Goal: Task Accomplishment & Management: Complete application form

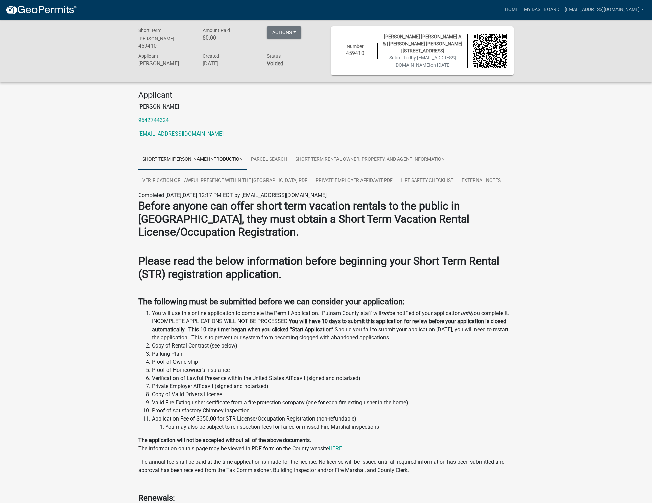
click at [200, 167] on link "Short Term [PERSON_NAME] Introduction" at bounding box center [192, 160] width 109 height 22
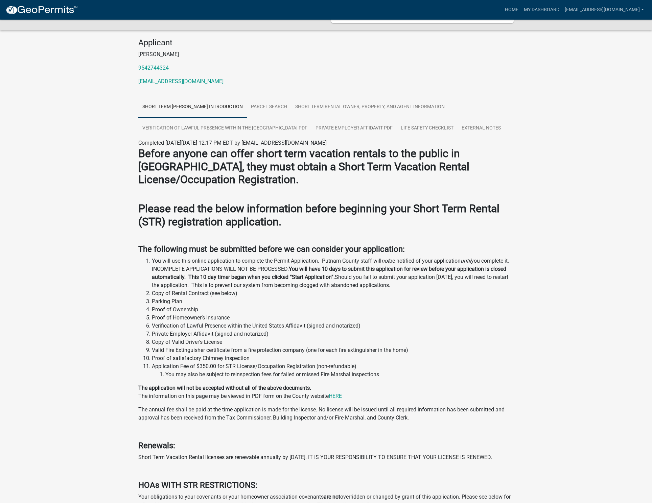
scroll to position [51, 0]
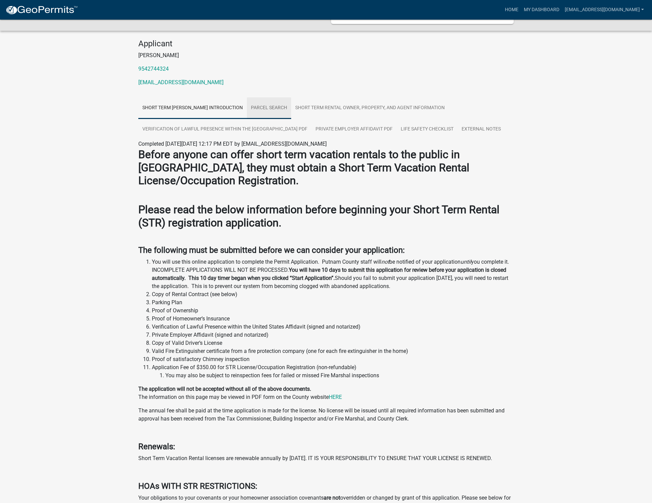
click at [282, 116] on link "Parcel search" at bounding box center [269, 108] width 44 height 22
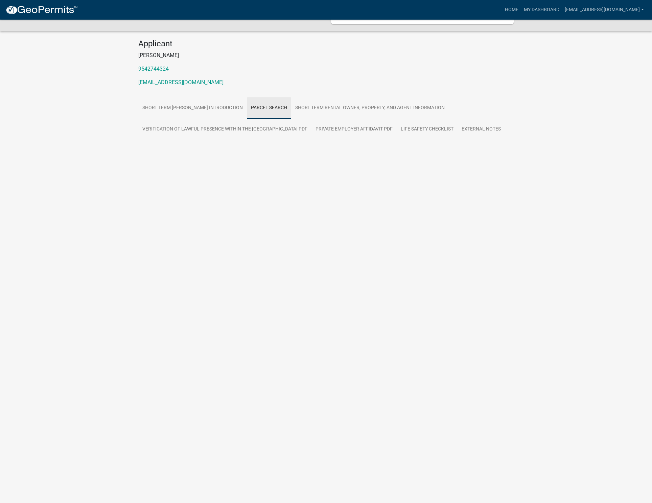
scroll to position [20, 0]
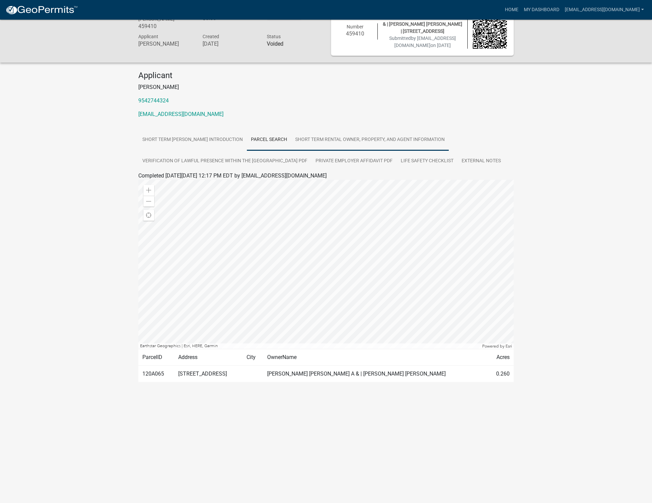
click at [341, 146] on link "Short Term Rental Owner, Property, and Agent Information" at bounding box center [370, 140] width 158 height 22
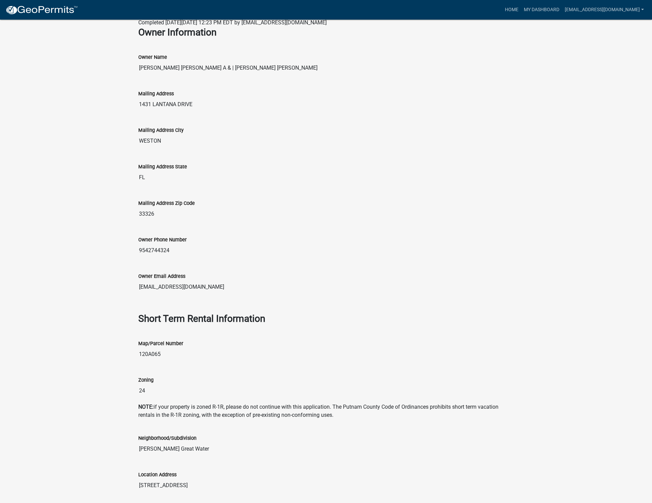
scroll to position [0, 0]
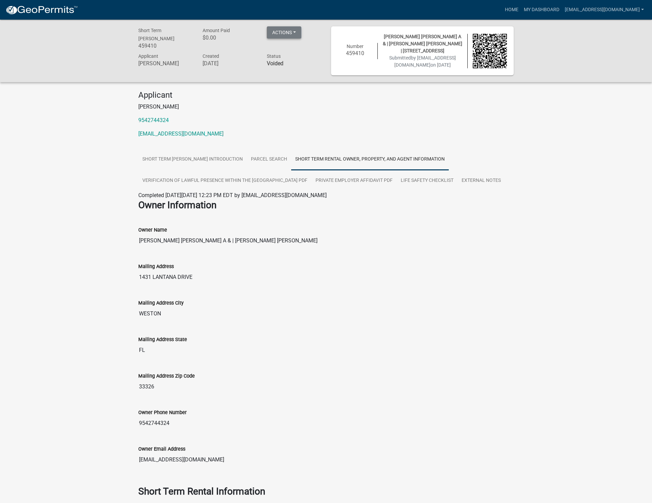
click at [285, 33] on button "Actions" at bounding box center [284, 32] width 35 height 12
click at [342, 82] on div "Short Term [PERSON_NAME] 459410 Amount Paid $0.00 Actions Printer Friendly Appl…" at bounding box center [326, 51] width 652 height 63
click at [535, 11] on link "My Dashboard" at bounding box center [541, 9] width 41 height 13
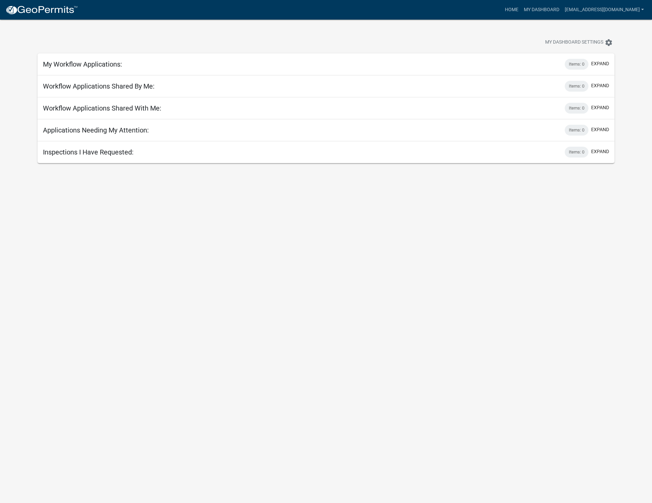
click at [96, 90] on h5 "Workflow Applications Shared By Me:" at bounding box center [99, 86] width 112 height 8
drag, startPoint x: 97, startPoint y: 76, endPoint x: 98, endPoint y: 70, distance: 6.1
click at [98, 74] on div "My Workflow Applications: Items: 0 expand + Filter Columns Data Map Application…" at bounding box center [326, 108] width 577 height 110
click at [577, 43] on span "My Dashboard Settings" at bounding box center [574, 43] width 58 height 8
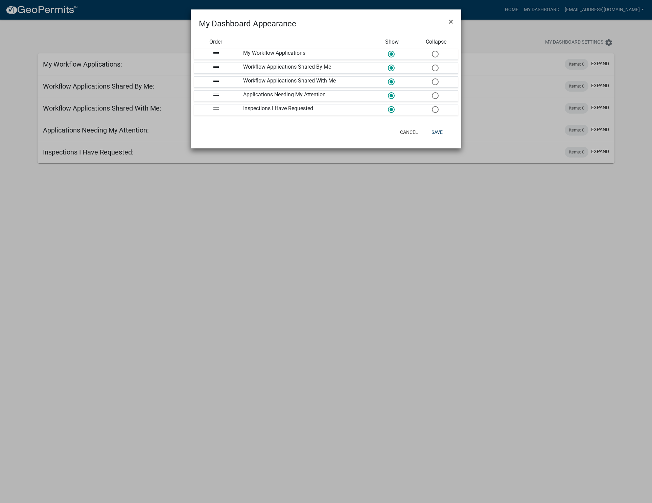
click at [483, 41] on ngb-modal-window "My Dashboard Appearance × Order Show Collapse drag_handle My Workflow Applicati…" at bounding box center [326, 251] width 652 height 503
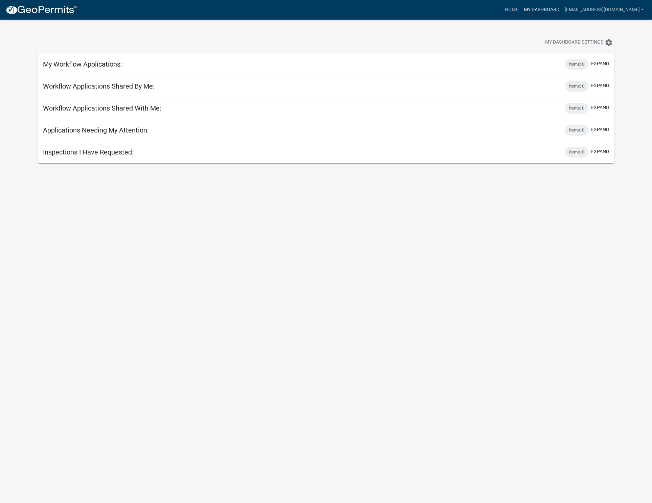
click at [540, 12] on link "My Dashboard" at bounding box center [541, 9] width 41 height 13
click at [502, 14] on link "Home" at bounding box center [511, 9] width 19 height 13
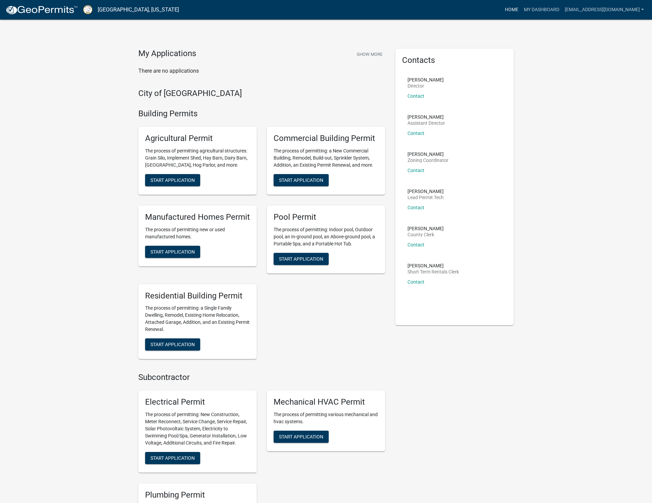
click at [502, 10] on link "Home" at bounding box center [511, 9] width 19 height 13
drag, startPoint x: 503, startPoint y: 7, endPoint x: 509, endPoint y: 8, distance: 6.1
click at [503, 7] on link "Home" at bounding box center [511, 9] width 19 height 13
drag, startPoint x: 174, startPoint y: 67, endPoint x: 208, endPoint y: 50, distance: 38.3
click at [174, 67] on p "There are no applications" at bounding box center [261, 71] width 247 height 8
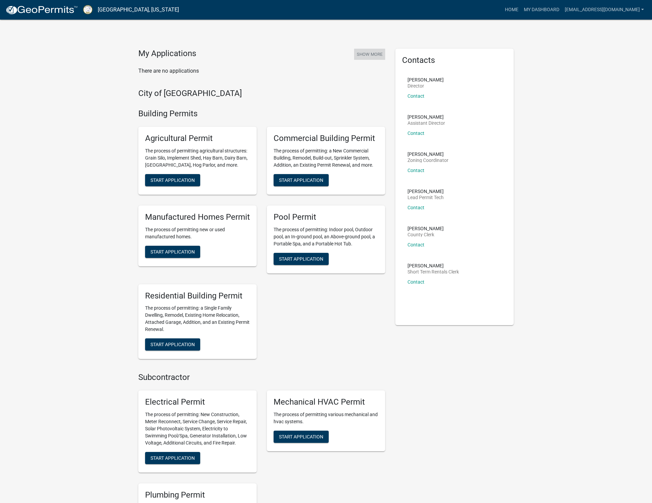
click at [381, 54] on button "Show More" at bounding box center [369, 54] width 31 height 11
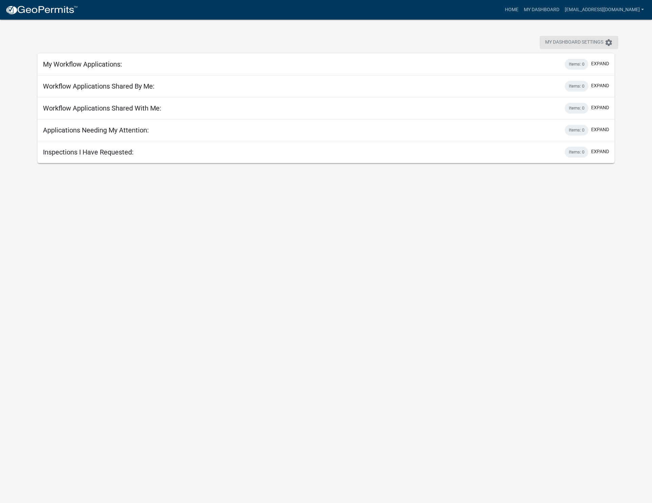
click at [608, 44] on icon "settings" at bounding box center [609, 43] width 8 height 8
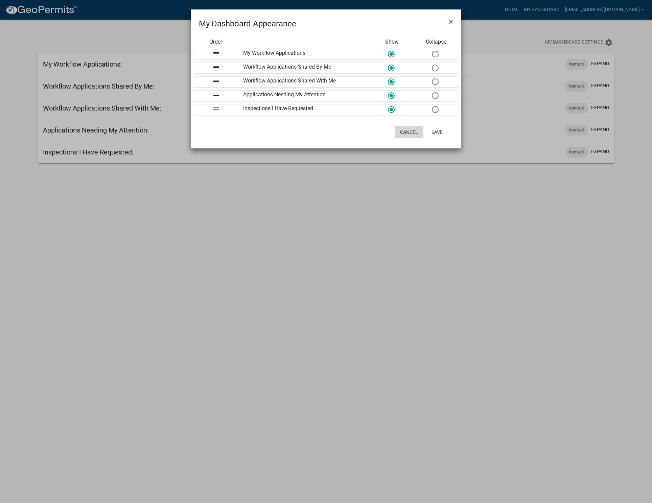
drag, startPoint x: 399, startPoint y: 131, endPoint x: 318, endPoint y: 97, distance: 88.1
click at [399, 131] on button "Cancel" at bounding box center [409, 132] width 29 height 12
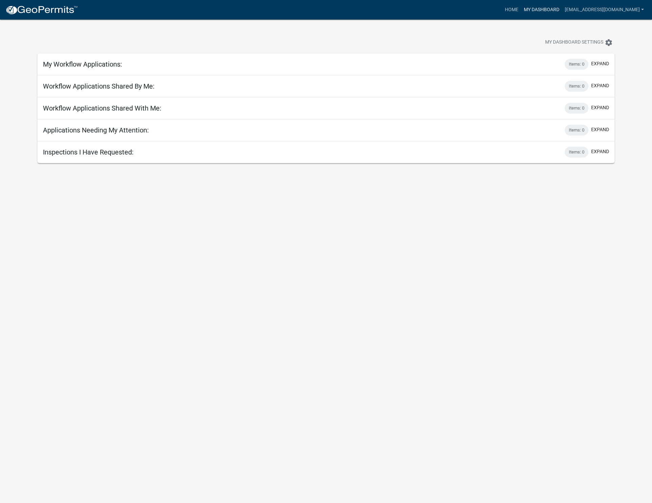
click at [525, 10] on link "My Dashboard" at bounding box center [541, 9] width 41 height 13
click at [507, 11] on link "Home" at bounding box center [511, 9] width 19 height 13
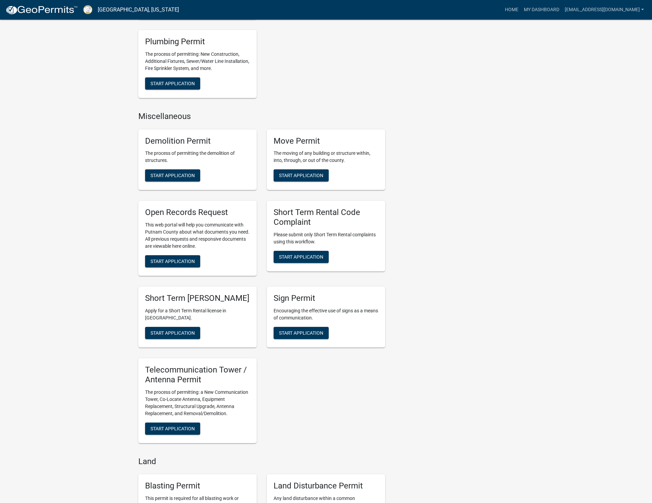
scroll to position [456, 0]
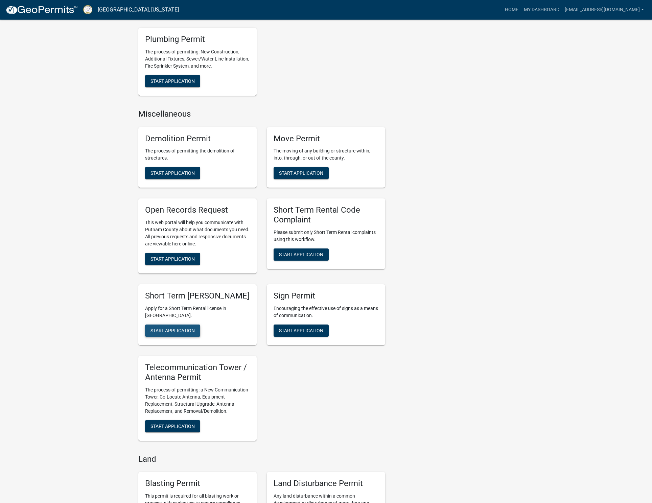
click at [160, 334] on span "Start Application" at bounding box center [173, 330] width 44 height 5
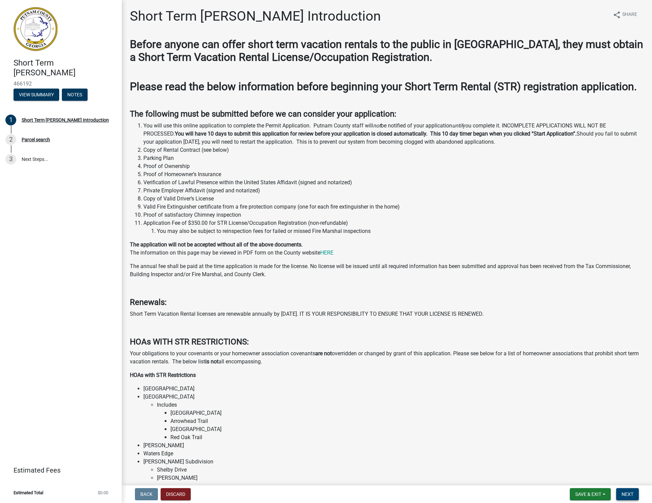
click at [625, 497] on span "Next" at bounding box center [628, 494] width 12 height 5
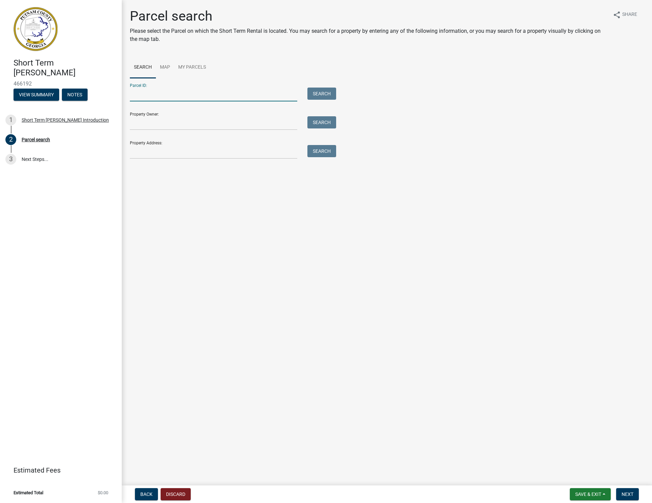
click at [172, 97] on input "Parcel ID:" at bounding box center [213, 95] width 167 height 14
click at [153, 127] on input "Property Owner:" at bounding box center [213, 123] width 167 height 14
type input "[PERSON_NAME]"
click at [321, 124] on button "Search" at bounding box center [322, 122] width 29 height 12
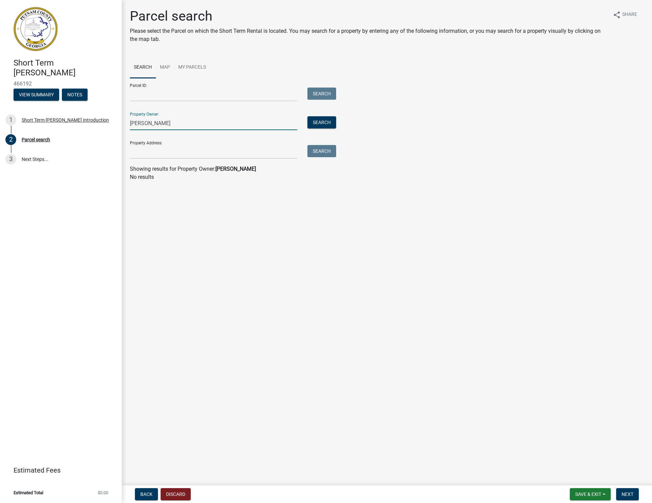
click at [150, 125] on input "[PERSON_NAME]" at bounding box center [213, 123] width 167 height 14
type input "[STREET_ADDRESS]"
click at [338, 153] on div "Parcel ID: Search Property Owner: Search Property Address: [STREET_ADDRESS] Sea…" at bounding box center [387, 118] width 514 height 81
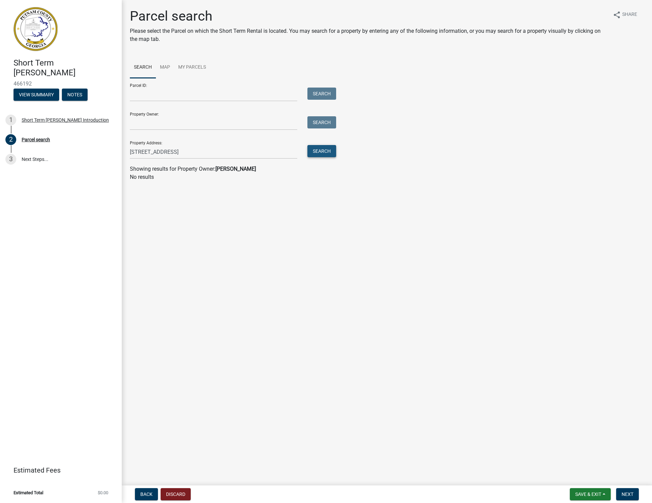
click at [318, 150] on button "Search" at bounding box center [322, 151] width 29 height 12
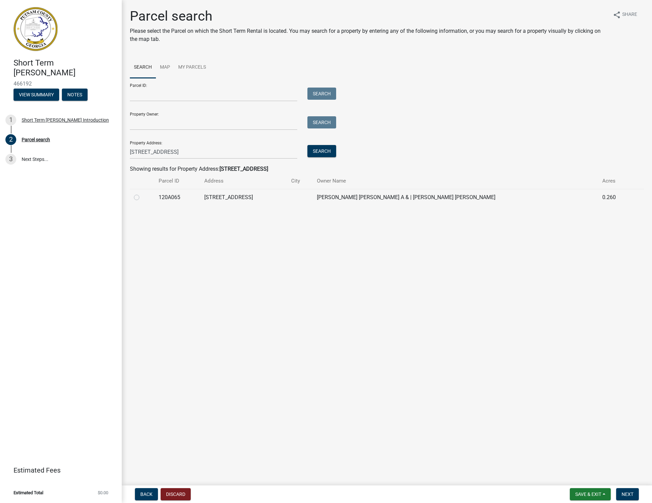
click at [142, 194] on label at bounding box center [142, 194] width 0 height 0
click at [142, 198] on input "radio" at bounding box center [144, 196] width 4 height 4
radio input "true"
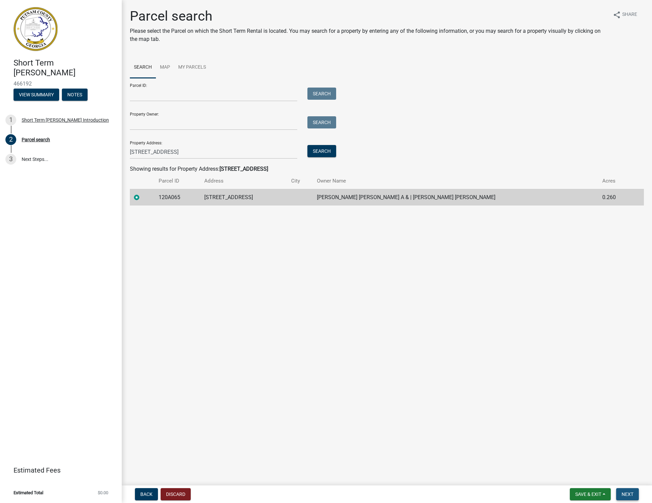
click at [629, 496] on span "Next" at bounding box center [628, 494] width 12 height 5
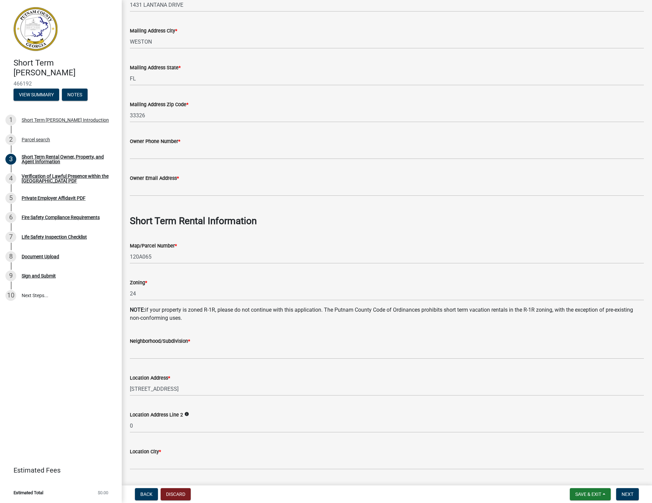
scroll to position [112, 0]
click at [151, 150] on input "Owner Phone Number *" at bounding box center [387, 152] width 514 height 14
type input "9542744324"
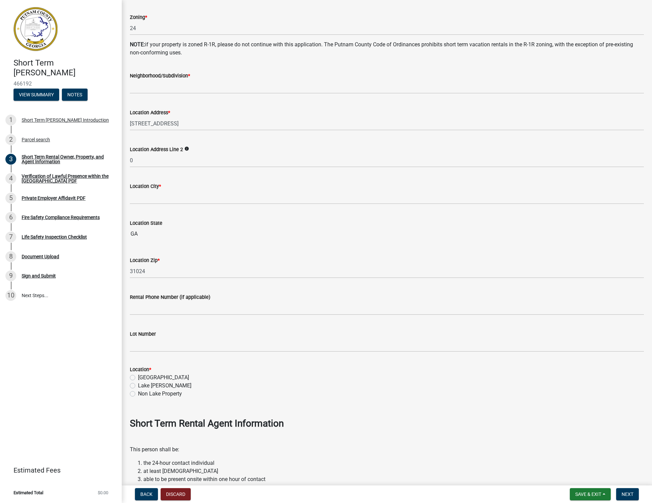
scroll to position [378, 0]
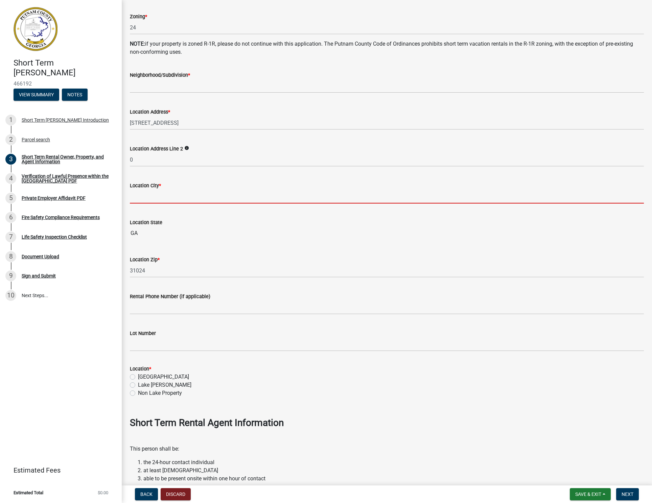
click at [152, 200] on input "Location City *" at bounding box center [387, 197] width 514 height 14
click at [163, 200] on input "Location City *" at bounding box center [387, 197] width 514 height 14
type input "Eatonton"
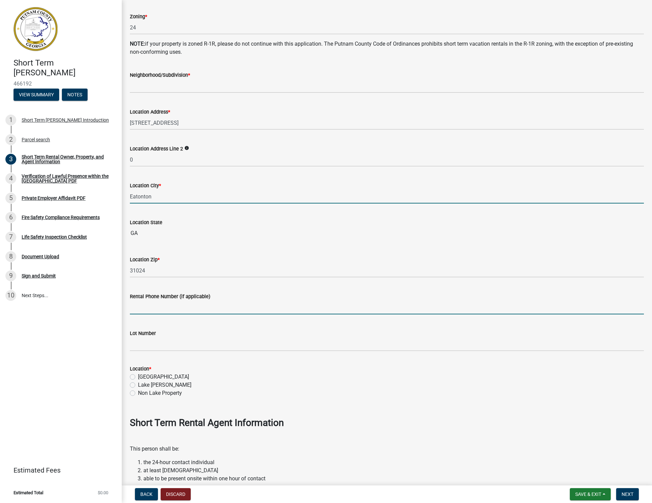
type input "9542744324"
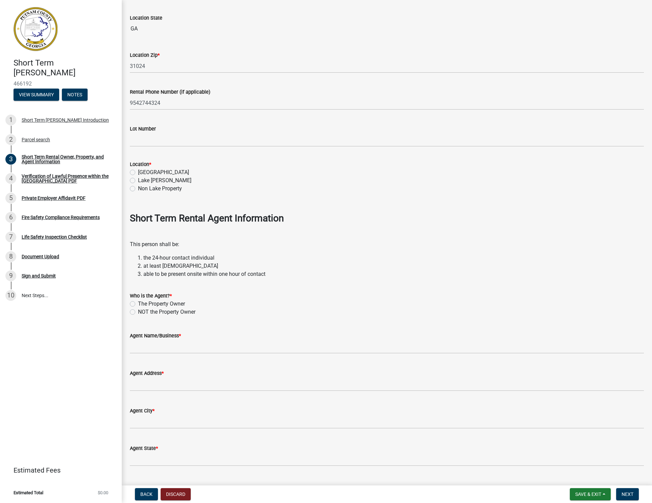
scroll to position [583, 0]
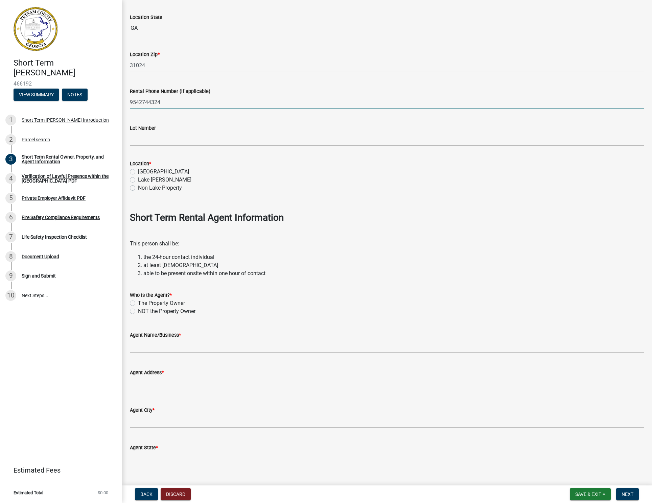
click at [151, 102] on input "9542744324" at bounding box center [387, 102] width 514 height 14
click at [152, 173] on label "[GEOGRAPHIC_DATA]" at bounding box center [163, 172] width 51 height 8
click at [142, 172] on input "[GEOGRAPHIC_DATA]" at bounding box center [140, 170] width 4 height 4
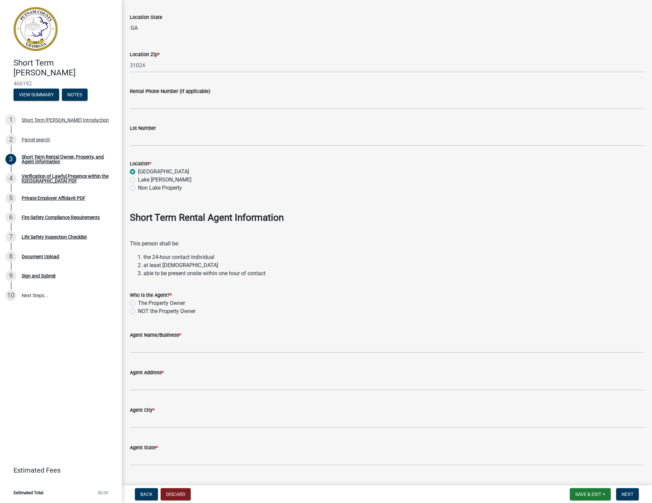
radio input "true"
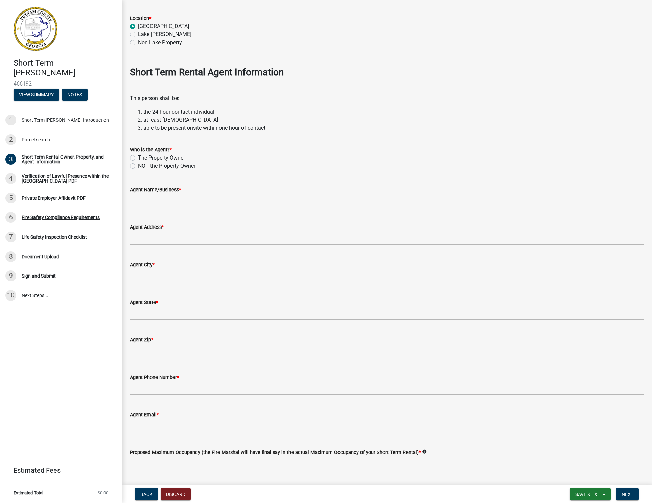
scroll to position [729, 0]
click at [158, 167] on label "NOT the Property Owner" at bounding box center [167, 165] width 58 height 8
click at [142, 166] on input "NOT the Property Owner" at bounding box center [140, 163] width 4 height 4
radio input "true"
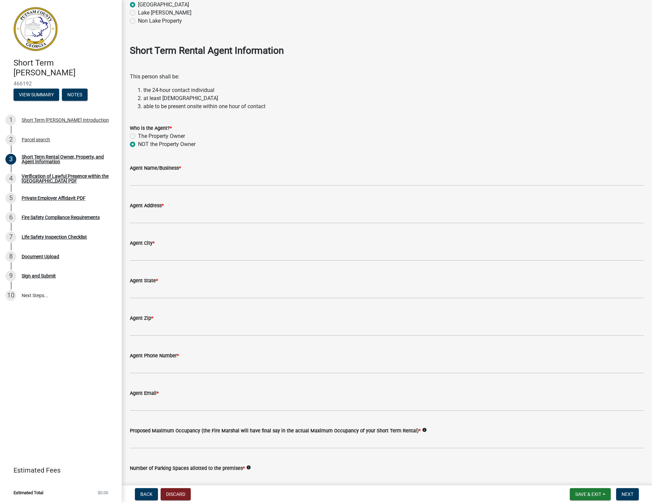
scroll to position [753, 0]
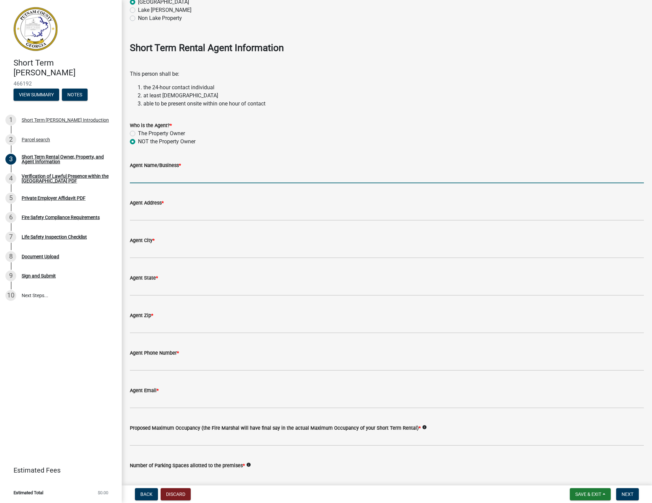
click at [168, 174] on input "Agent Name/Business *" at bounding box center [387, 177] width 514 height 14
type input "Will & [PERSON_NAME]"
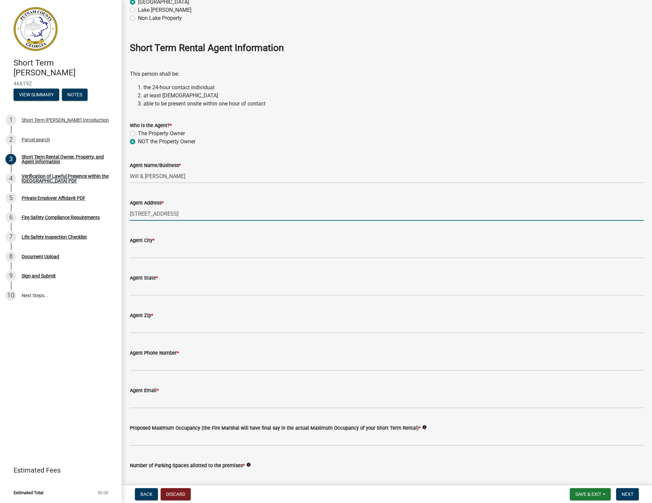
type input "[STREET_ADDRESS]"
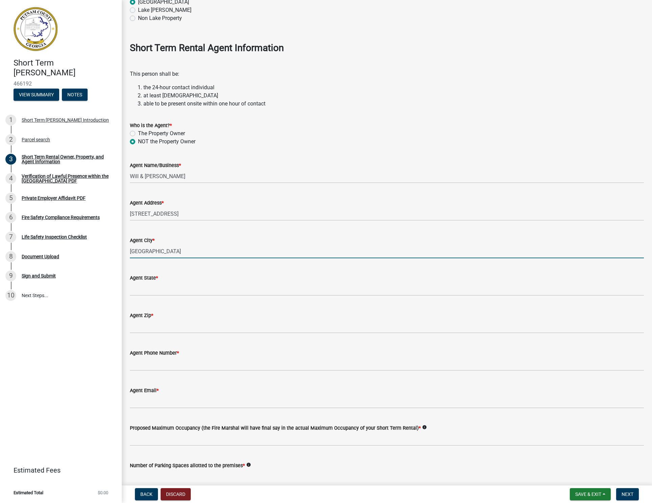
type input "[GEOGRAPHIC_DATA]"
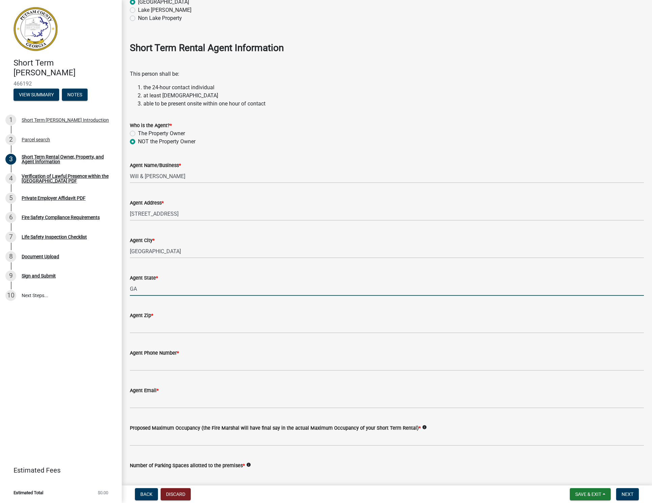
type input "GA"
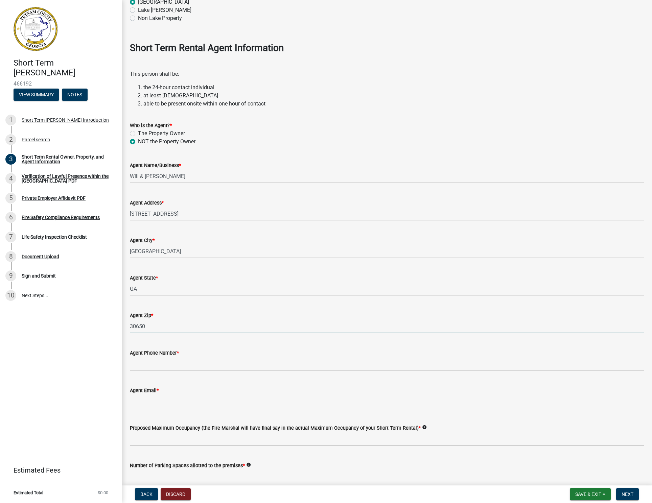
type input "30650"
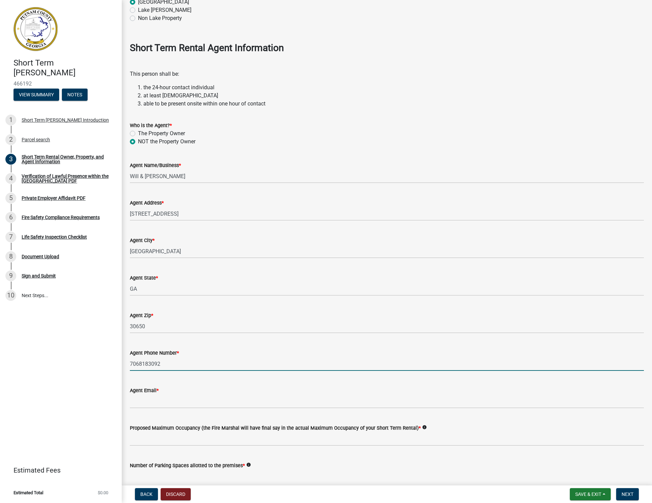
type input "7068183092"
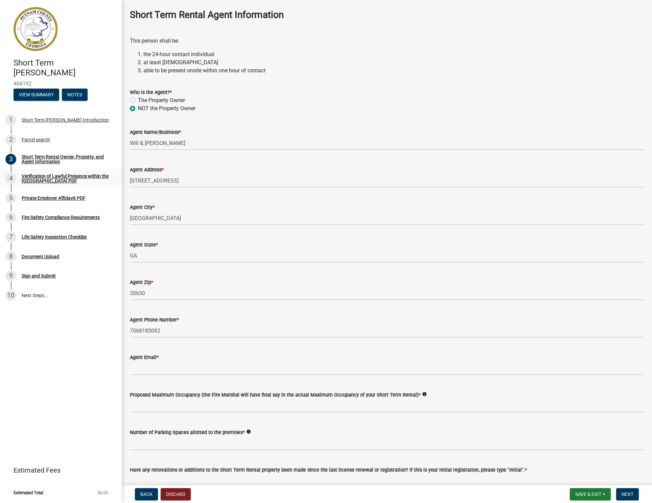
scroll to position [800, 0]
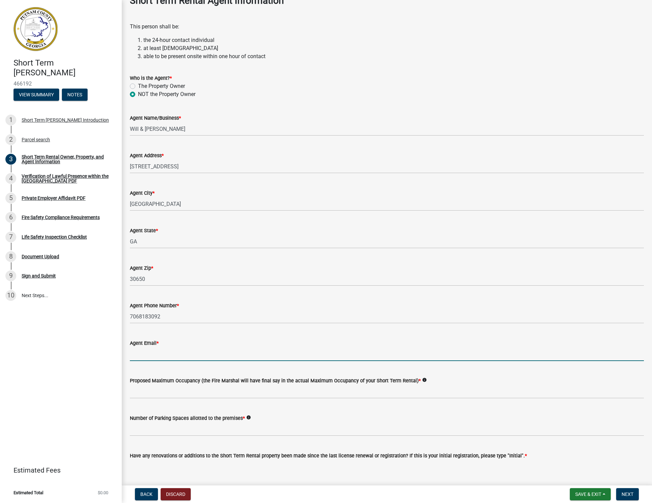
click at [143, 350] on input "Agent Email *" at bounding box center [387, 354] width 514 height 14
click at [145, 352] on input "Agent Email *" at bounding box center [387, 354] width 514 height 14
type input "[EMAIL_ADDRESS][DOMAIN_NAME]"
click at [164, 392] on input "text" at bounding box center [387, 392] width 514 height 14
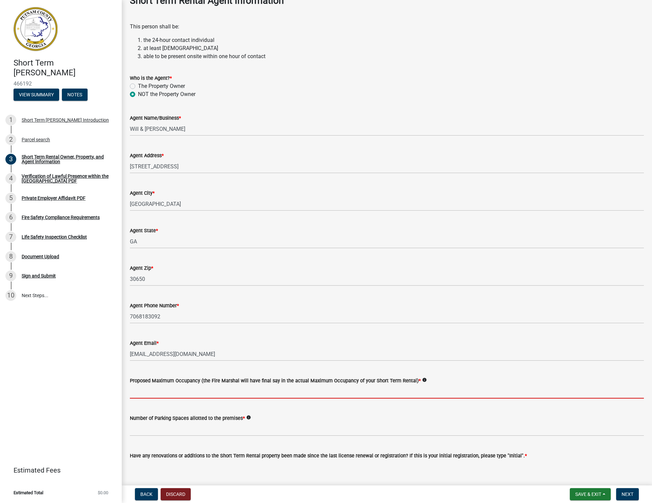
type input "9"
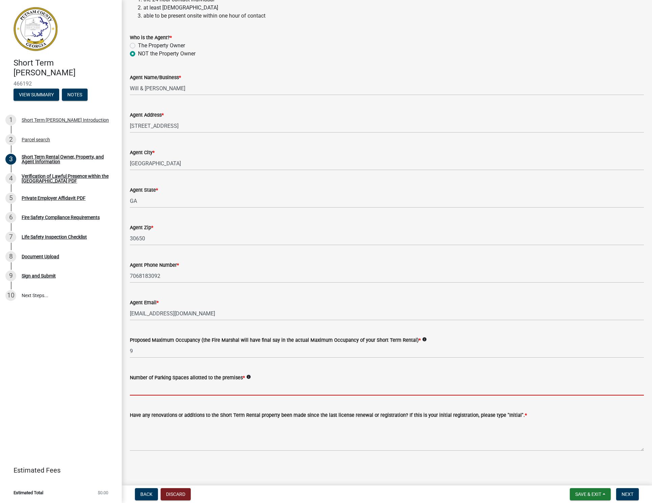
click at [165, 387] on input "text" at bounding box center [387, 389] width 514 height 14
type input "2"
click at [249, 379] on icon "info" at bounding box center [248, 377] width 5 height 5
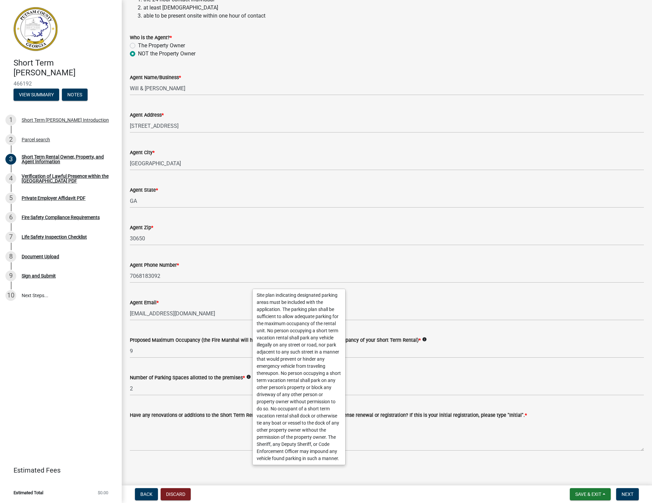
click at [190, 375] on div "Number of Parking Spaces allotted to the premises * info" at bounding box center [387, 378] width 514 height 8
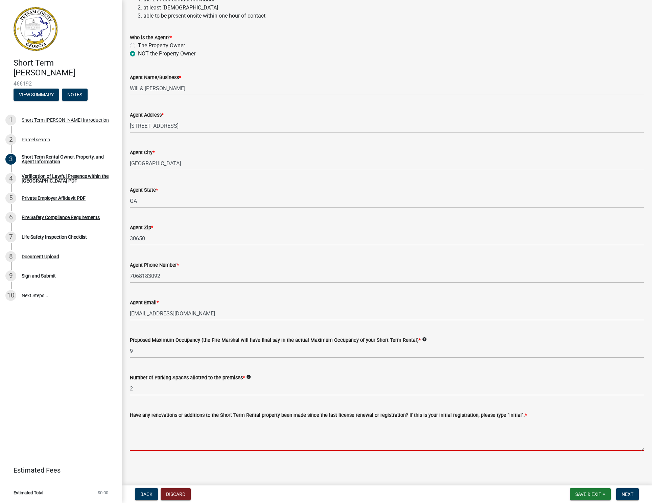
click at [278, 428] on textarea "Have any renovations or additions to the Short Term Rental property been made s…" at bounding box center [387, 436] width 514 height 32
click at [629, 496] on span "Next" at bounding box center [628, 494] width 12 height 5
click at [253, 439] on textarea "Have any renovations or additions to the Short Term Rental property been made s…" at bounding box center [387, 436] width 514 height 32
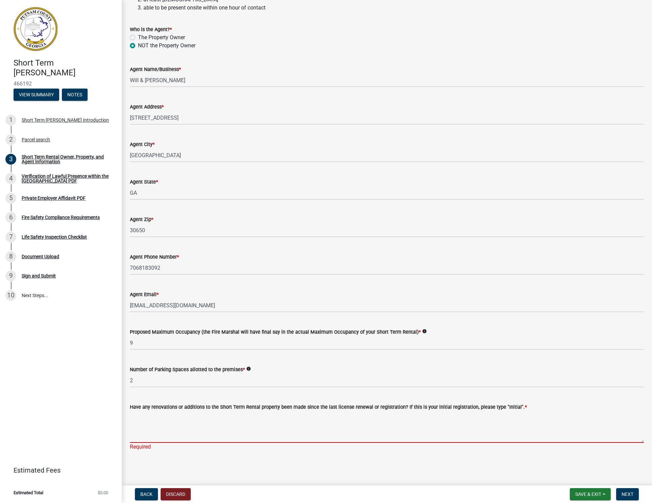
click at [196, 437] on textarea "Have any renovations or additions to the Short Term Rental property been made s…" at bounding box center [387, 427] width 514 height 32
click at [196, 439] on textarea "Have any renovations or additions to the Short Term Rental property been made s…" at bounding box center [387, 427] width 514 height 32
click at [196, 437] on textarea "Have any renovations or additions to the Short Term Rental property been made s…" at bounding box center [387, 427] width 514 height 32
click at [198, 434] on textarea "Have any renovations or additions to the Short Term Rental property been made s…" at bounding box center [387, 427] width 514 height 32
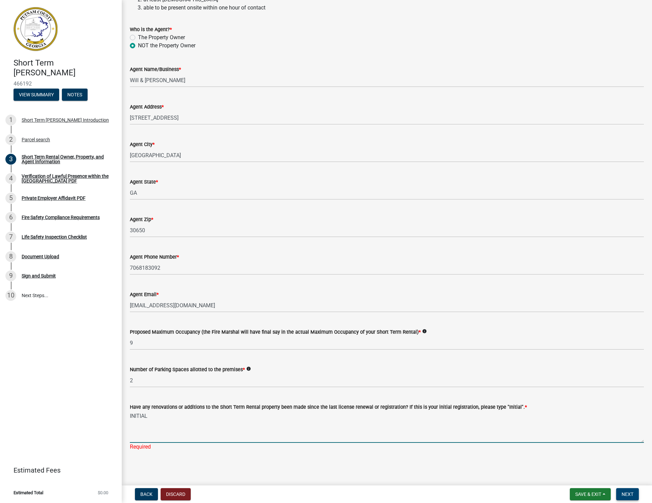
type textarea "INITIAL"
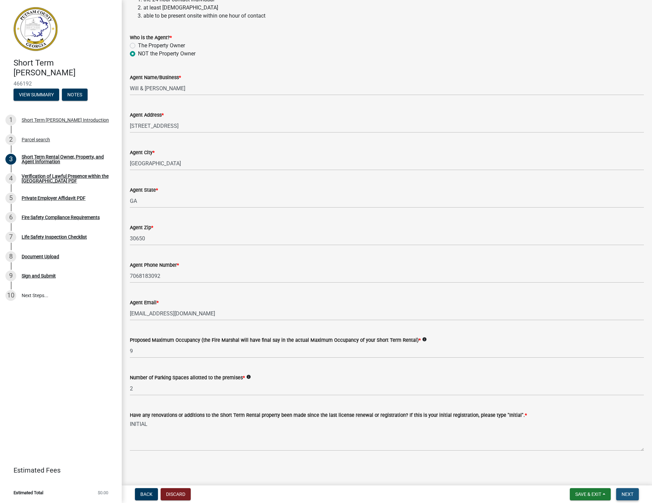
scroll to position [857, 0]
click at [633, 495] on span "Next" at bounding box center [628, 494] width 12 height 5
click at [630, 495] on span "Next" at bounding box center [628, 494] width 12 height 5
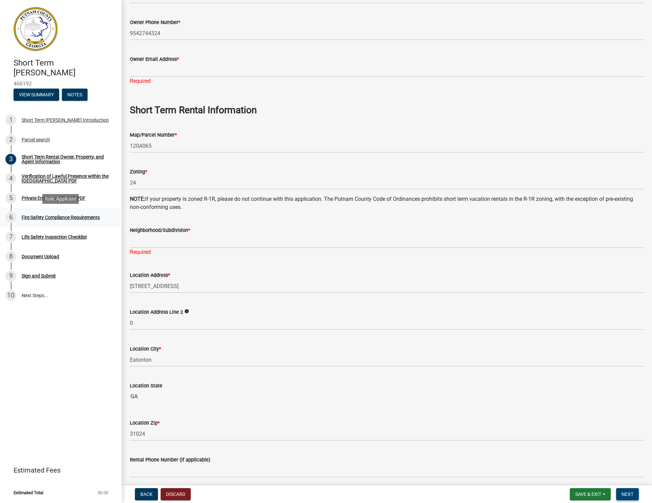
scroll to position [227, 0]
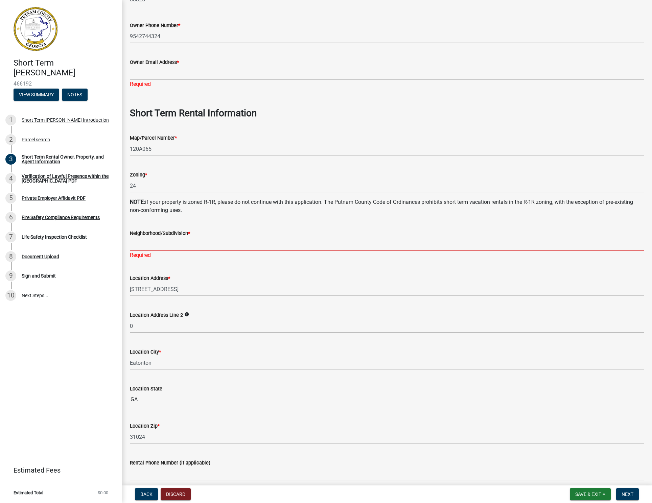
click at [148, 244] on input "Neighborhood/Subdivision *" at bounding box center [387, 245] width 514 height 14
type input "[PERSON_NAME] Great Water"
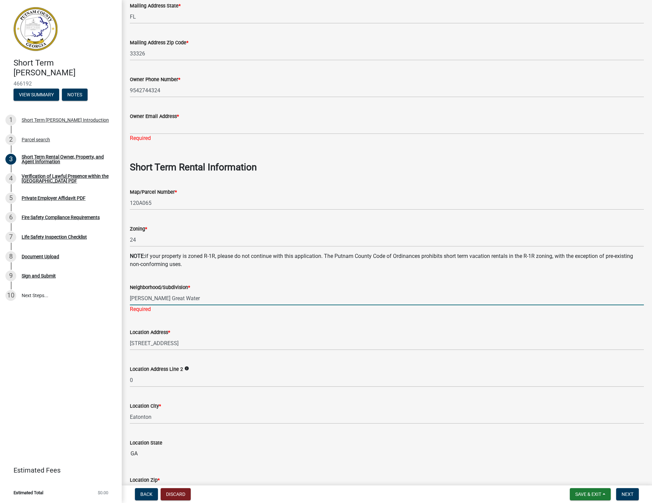
scroll to position [149, 0]
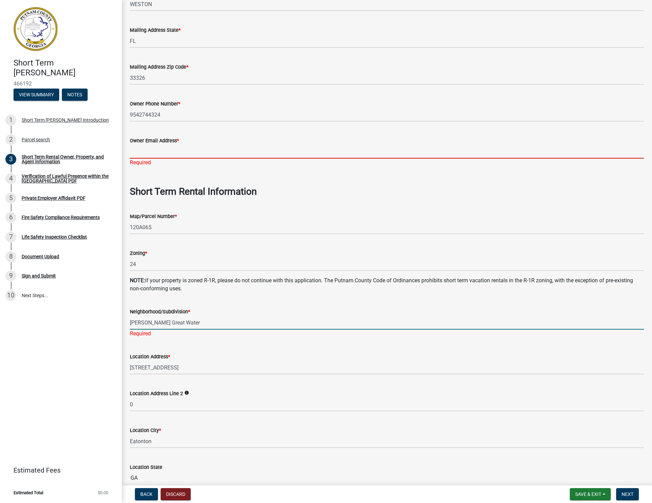
click at [141, 153] on input "Owner Email Address *" at bounding box center [387, 152] width 514 height 14
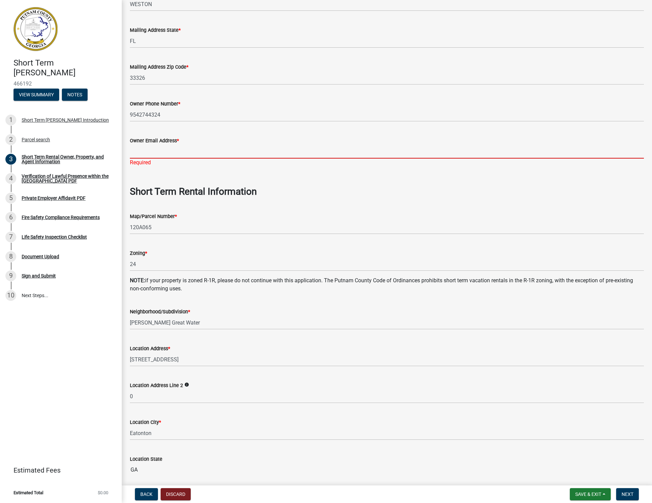
type input "[EMAIL_ADDRESS][DOMAIN_NAME]"
type input "9542744324"
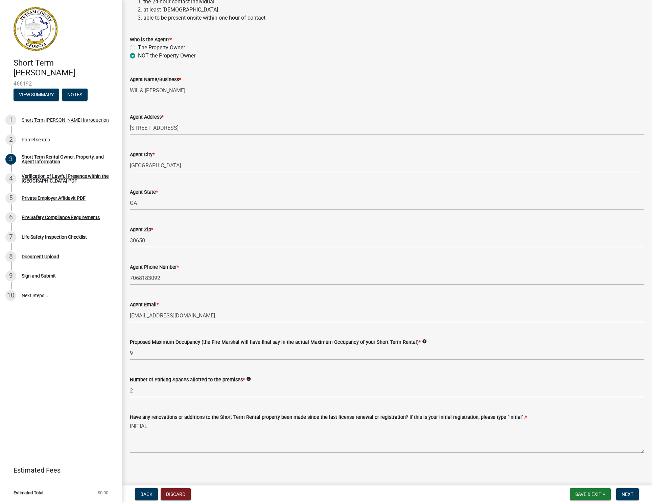
scroll to position [841, 0]
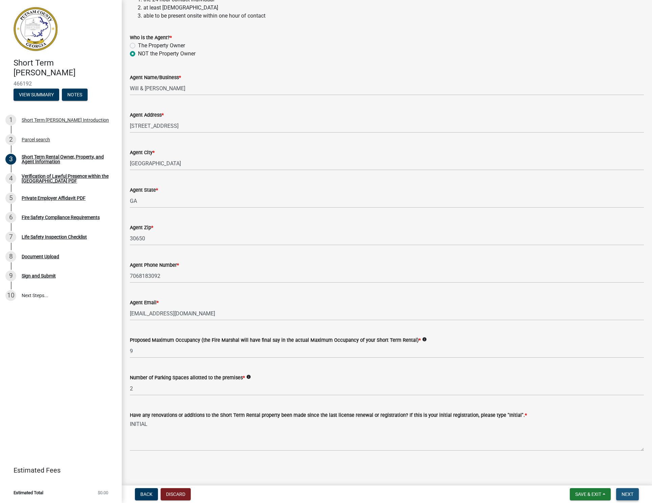
click at [628, 495] on span "Next" at bounding box center [628, 494] width 12 height 5
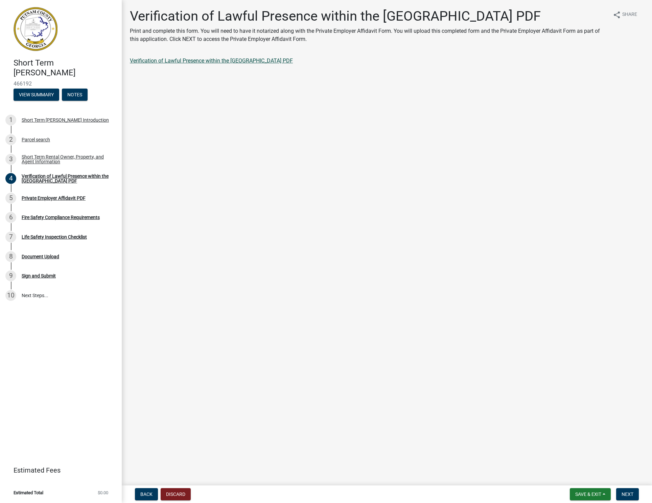
click at [165, 61] on link "Verification of Lawful Presence within the [GEOGRAPHIC_DATA] PDF" at bounding box center [211, 61] width 163 height 6
click at [174, 60] on link "Verification of Lawful Presence within the [GEOGRAPHIC_DATA] PDF" at bounding box center [211, 61] width 163 height 6
click at [54, 199] on div "Private Employer Affidavit PDF" at bounding box center [54, 198] width 64 height 5
click at [31, 219] on div "Fire Safety Compliance Requirements" at bounding box center [61, 217] width 78 height 5
click at [35, 177] on div "Verification of Lawful Presence within the [GEOGRAPHIC_DATA] PDF" at bounding box center [66, 178] width 89 height 9
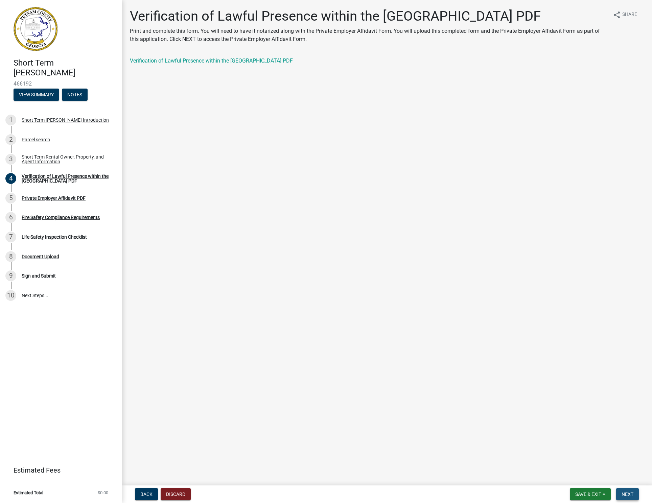
click at [630, 491] on button "Next" at bounding box center [627, 495] width 23 height 12
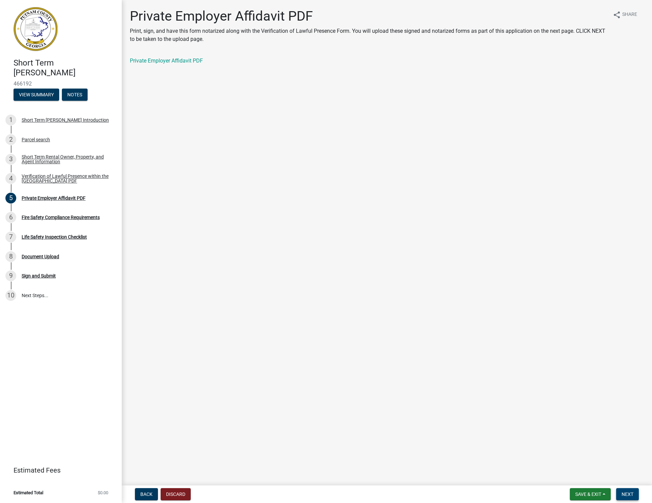
click at [630, 493] on span "Next" at bounding box center [628, 494] width 12 height 5
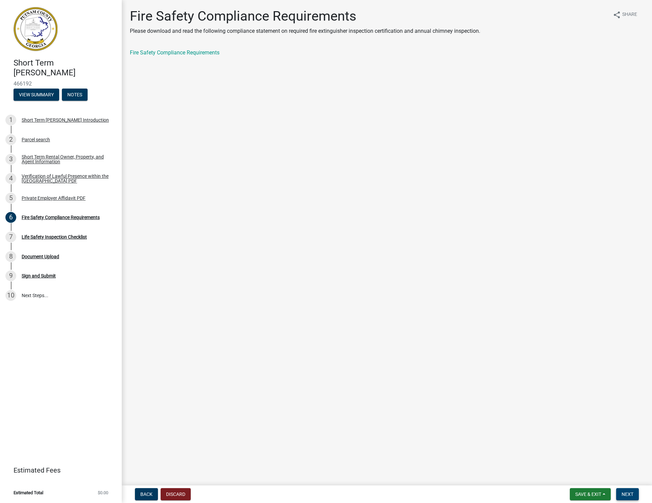
click at [630, 494] on span "Next" at bounding box center [628, 494] width 12 height 5
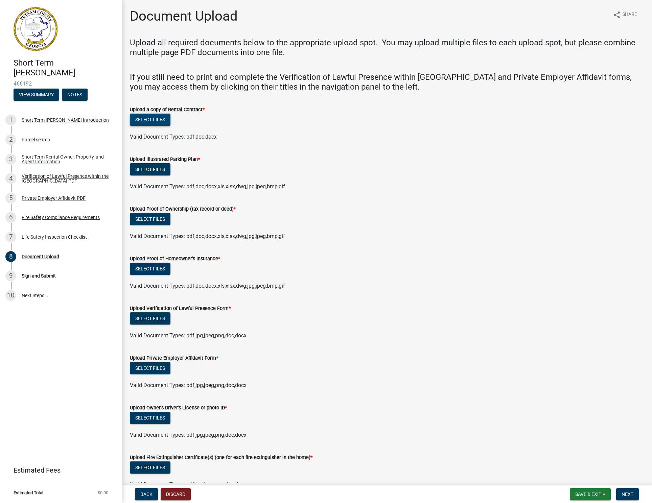
click at [157, 122] on button "Select files" at bounding box center [150, 120] width 41 height 12
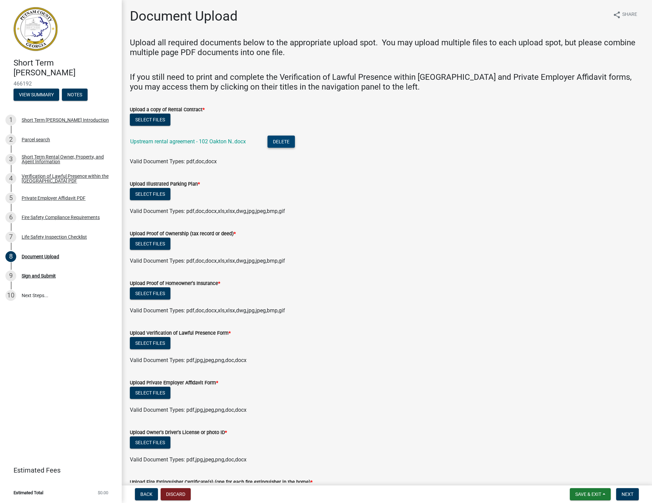
click at [284, 142] on button "Delete" at bounding box center [281, 142] width 27 height 12
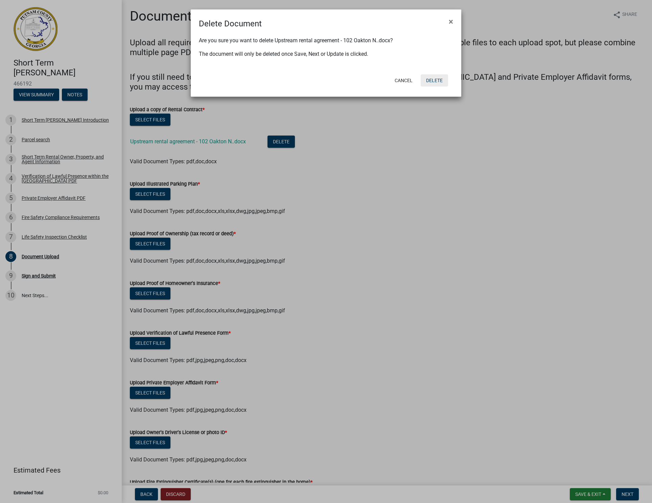
click at [431, 84] on button "Delete" at bounding box center [434, 80] width 27 height 12
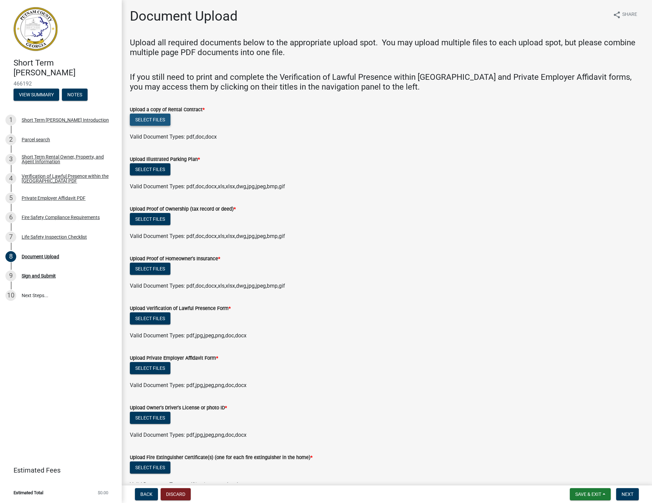
click at [154, 121] on button "Select files" at bounding box center [150, 120] width 41 height 12
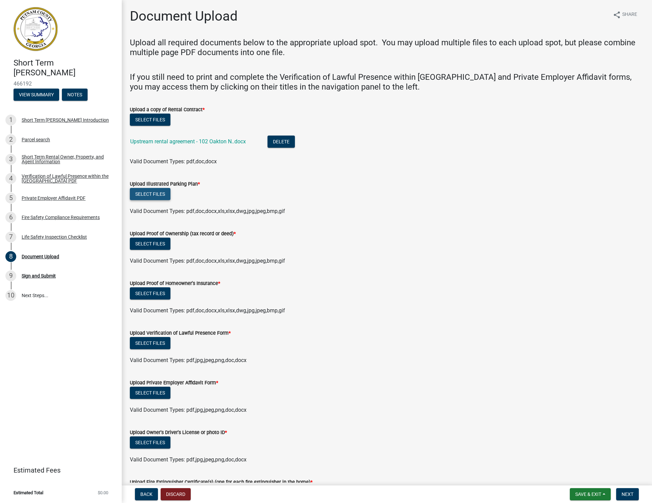
click at [157, 196] on button "Select files" at bounding box center [150, 194] width 41 height 12
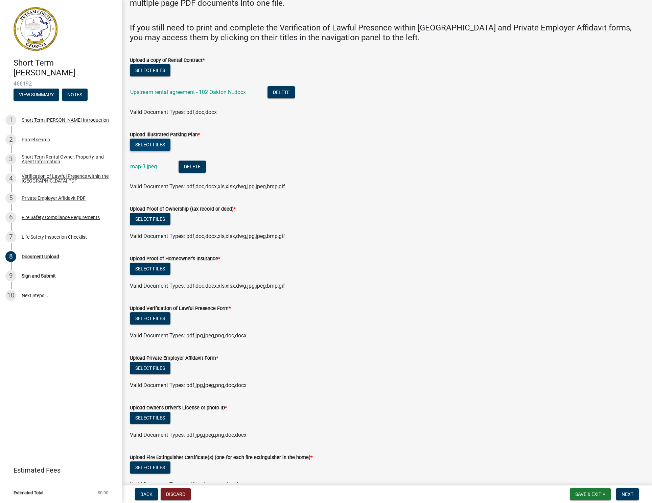
scroll to position [51, 0]
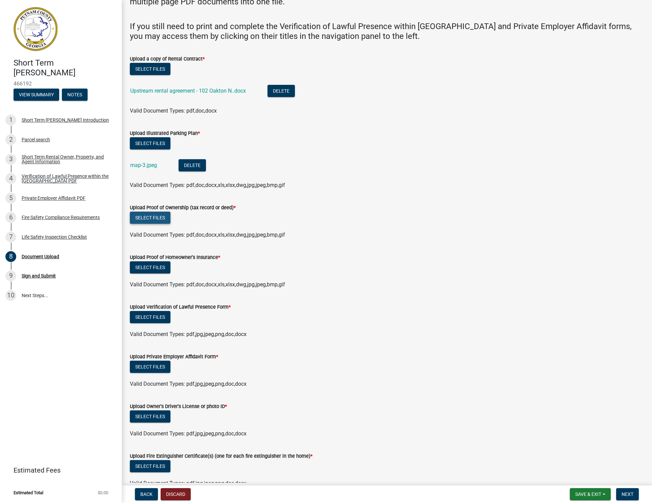
click at [149, 219] on button "Select files" at bounding box center [150, 218] width 41 height 12
click at [183, 185] on span "Valid Document Types: pdf,doc,docx,xls,xlsx,dwg,jpg,jpeg,bmp,gif" at bounding box center [207, 185] width 155 height 6
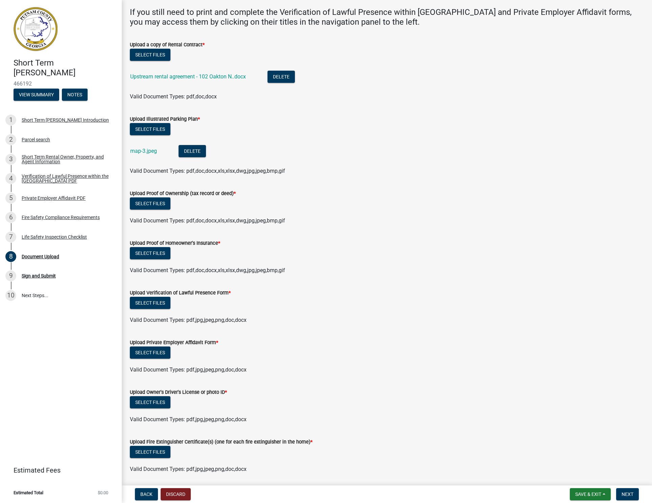
scroll to position [65, 0]
click at [144, 202] on button "Select files" at bounding box center [150, 203] width 41 height 12
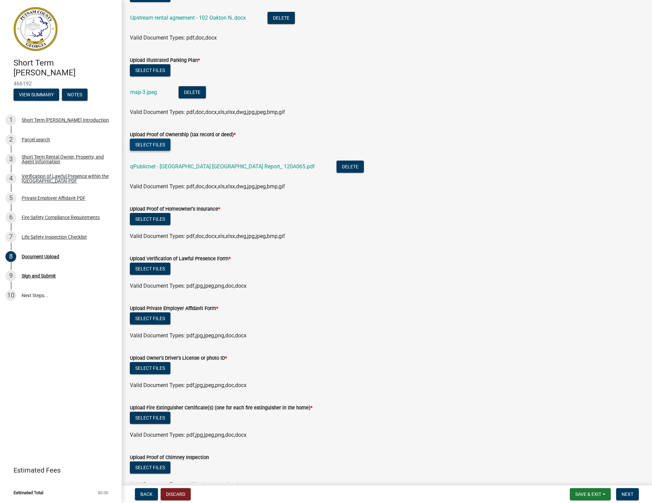
scroll to position [125, 0]
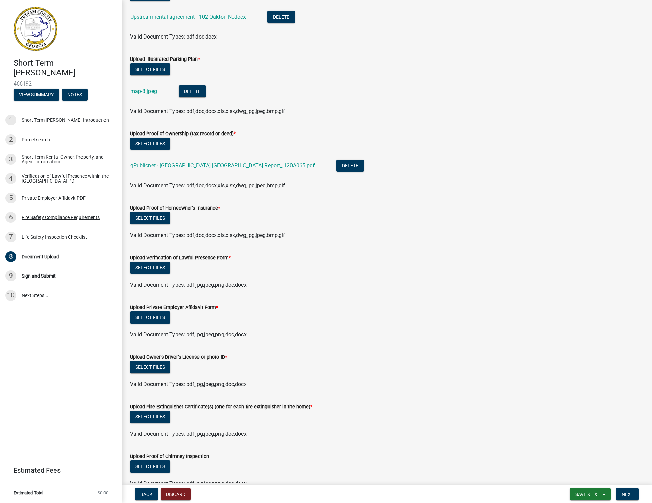
drag, startPoint x: 7, startPoint y: 72, endPoint x: 1, endPoint y: 71, distance: 6.2
click at [6, 72] on div "Short Term [PERSON_NAME] 466192 View Summary Notes" at bounding box center [60, 78] width 111 height 50
click at [151, 267] on button "Select files" at bounding box center [150, 268] width 41 height 12
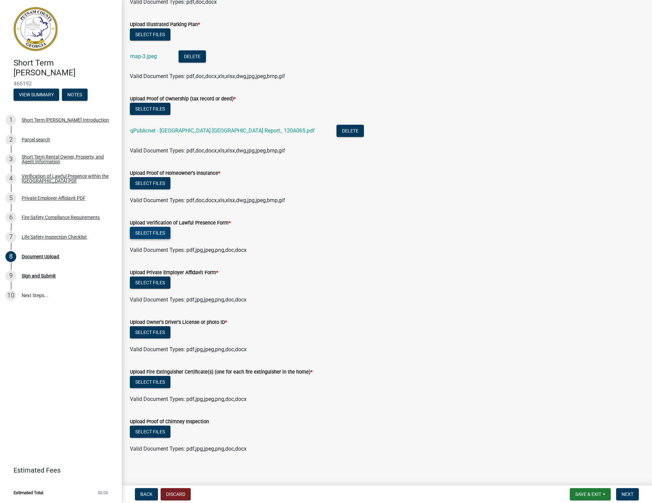
scroll to position [162, 0]
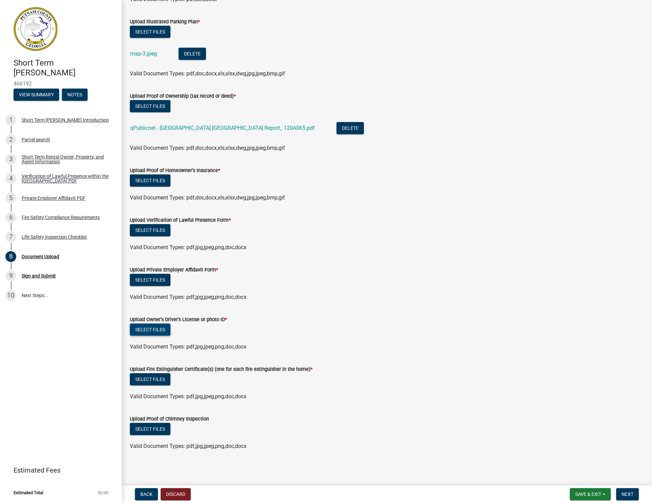
click at [154, 332] on button "Select files" at bounding box center [150, 330] width 41 height 12
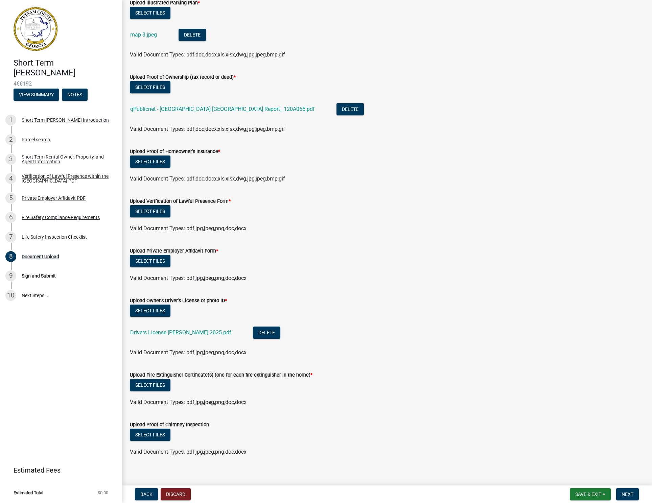
scroll to position [187, 0]
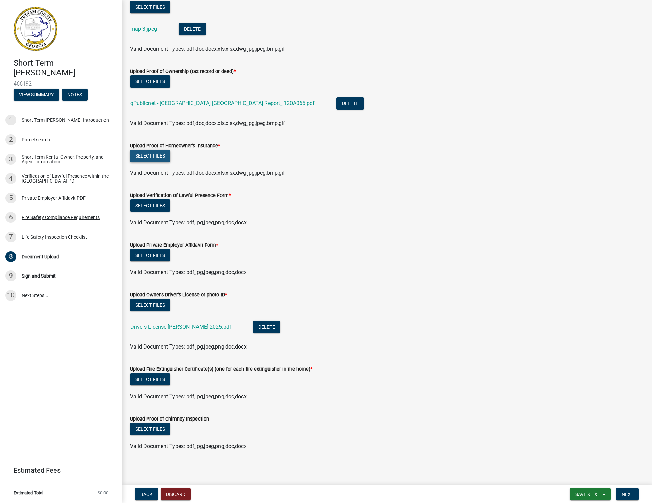
click at [151, 157] on button "Select files" at bounding box center [150, 156] width 41 height 12
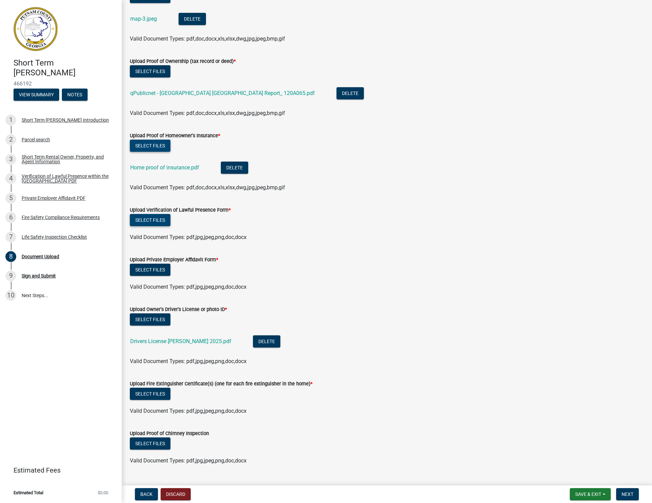
scroll to position [212, 0]
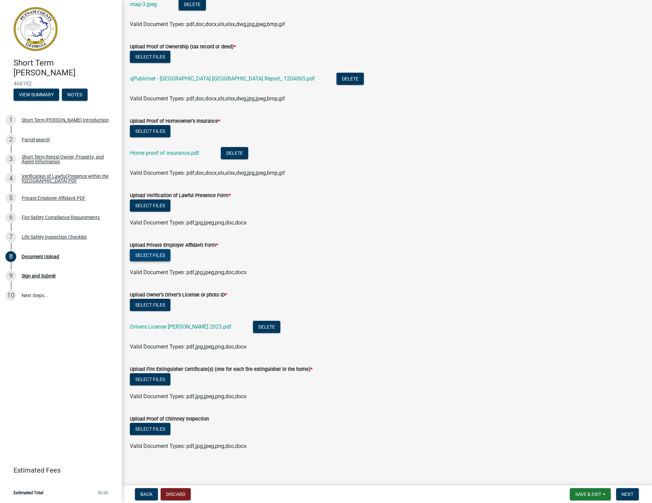
click at [145, 255] on button "Select files" at bounding box center [150, 255] width 41 height 12
click at [49, 198] on div "Private Employer Affidavit PDF" at bounding box center [54, 198] width 64 height 5
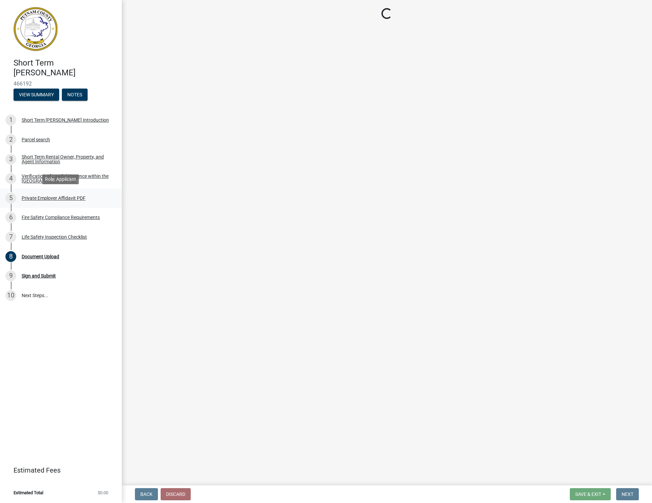
scroll to position [0, 0]
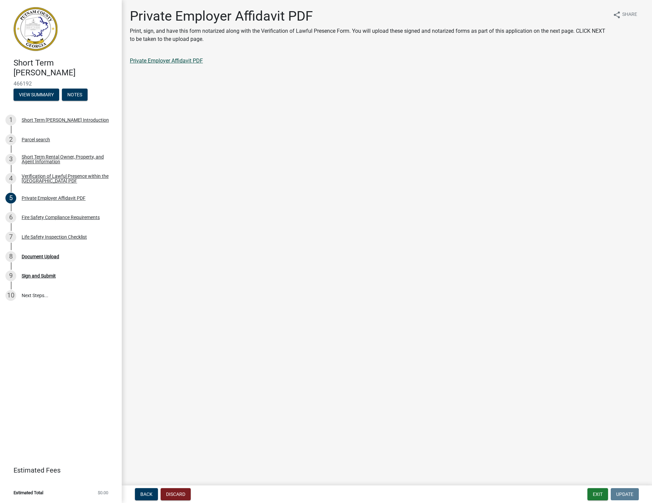
click at [162, 64] on link "Private Employer Affidavit PDF" at bounding box center [166, 61] width 73 height 6
click at [43, 256] on div "Document Upload" at bounding box center [41, 256] width 38 height 5
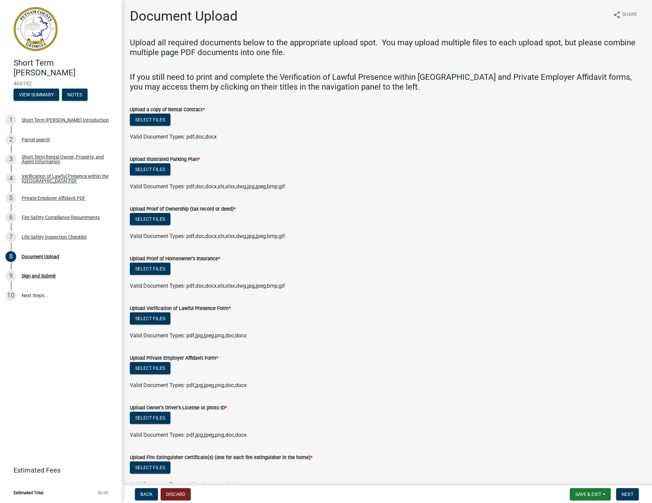
click at [165, 134] on span "Valid Document Types: pdf,doc,docx" at bounding box center [173, 137] width 87 height 6
click at [159, 122] on button "Select files" at bounding box center [150, 120] width 41 height 12
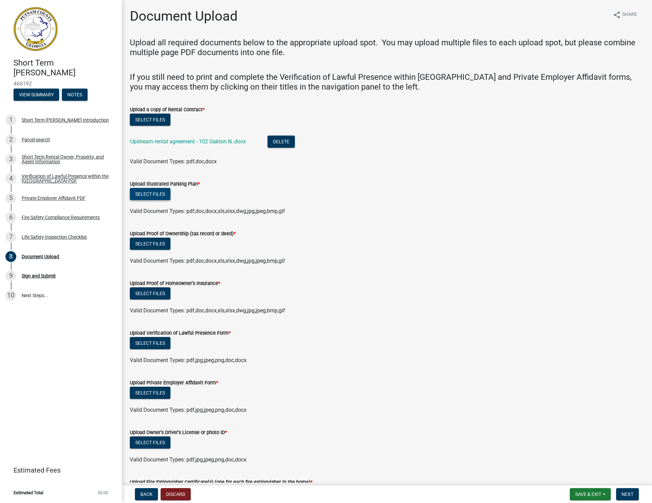
click at [152, 197] on button "Select files" at bounding box center [150, 194] width 41 height 12
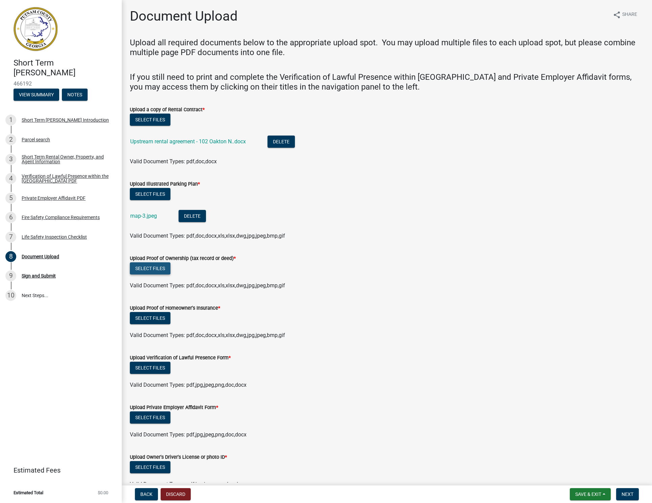
click at [153, 273] on button "Select files" at bounding box center [150, 269] width 41 height 12
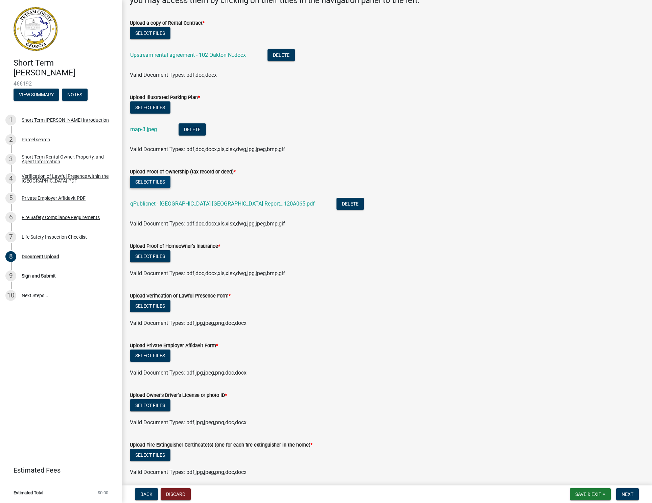
scroll to position [88, 0]
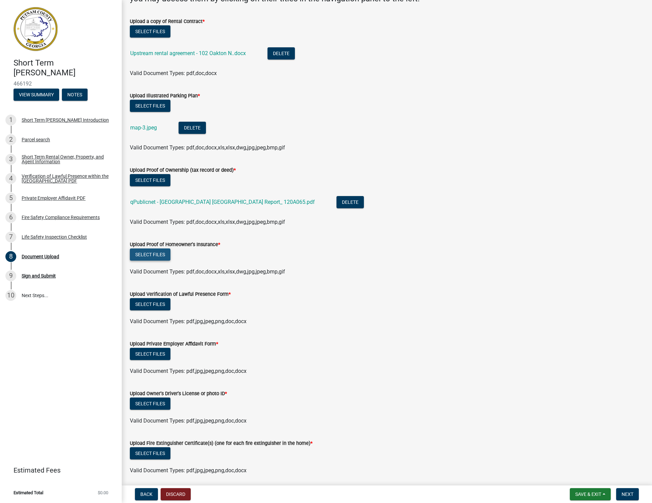
click at [152, 254] on button "Select files" at bounding box center [150, 255] width 41 height 12
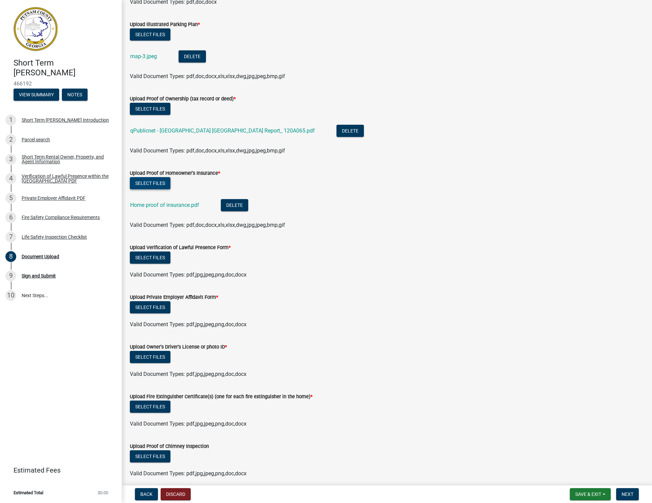
scroll to position [168, 0]
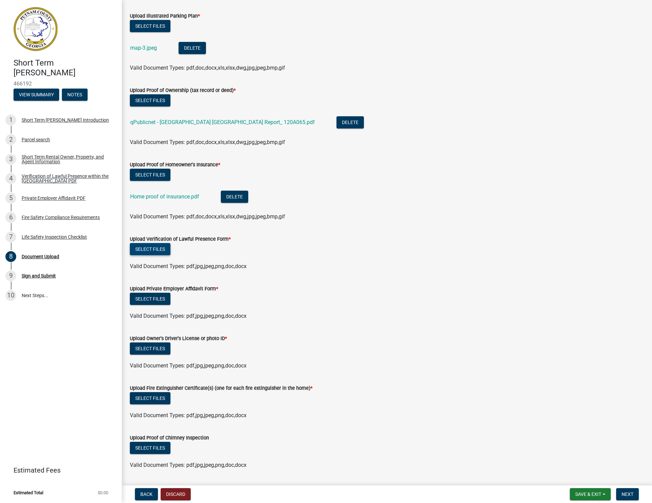
click at [161, 251] on button "Select files" at bounding box center [150, 249] width 41 height 12
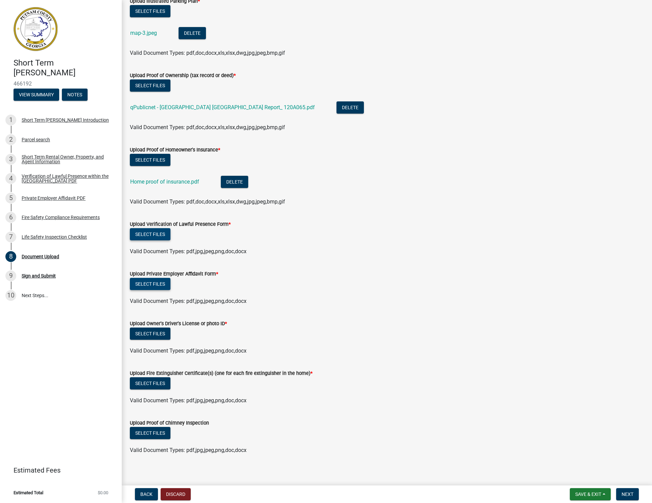
scroll to position [187, 0]
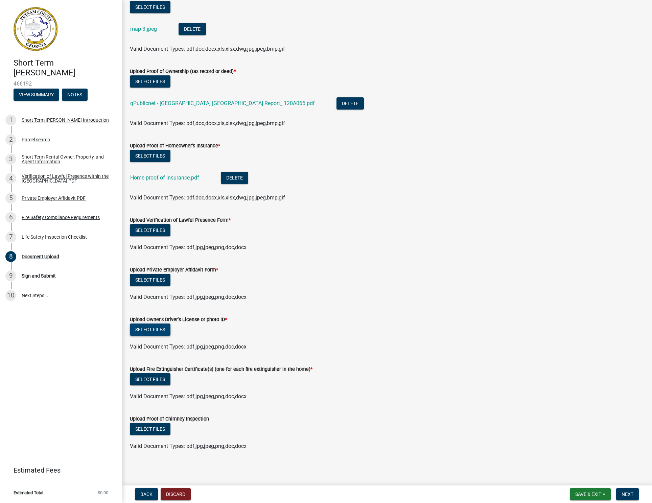
click at [153, 331] on button "Select files" at bounding box center [150, 330] width 41 height 12
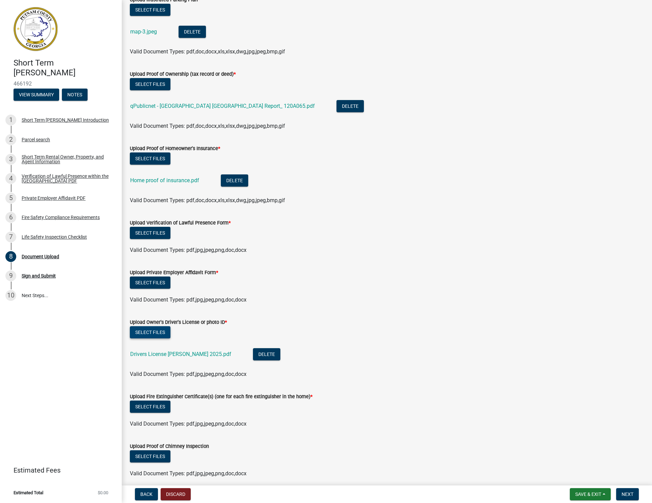
scroll to position [212, 0]
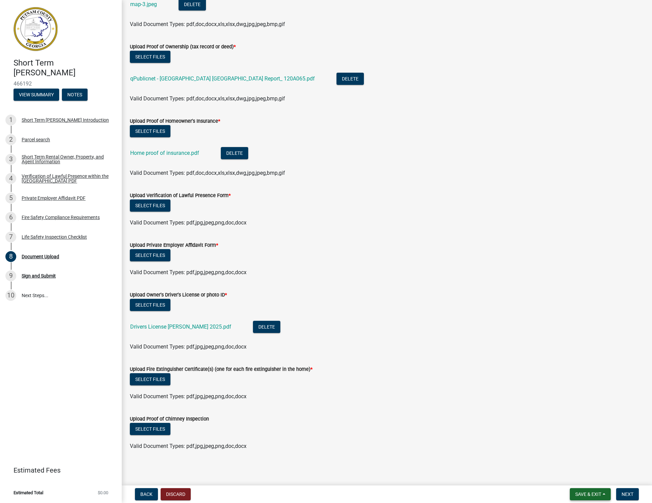
click at [594, 497] on span "Save & Exit" at bounding box center [589, 494] width 26 height 5
click at [583, 463] on button "Save" at bounding box center [584, 461] width 54 height 16
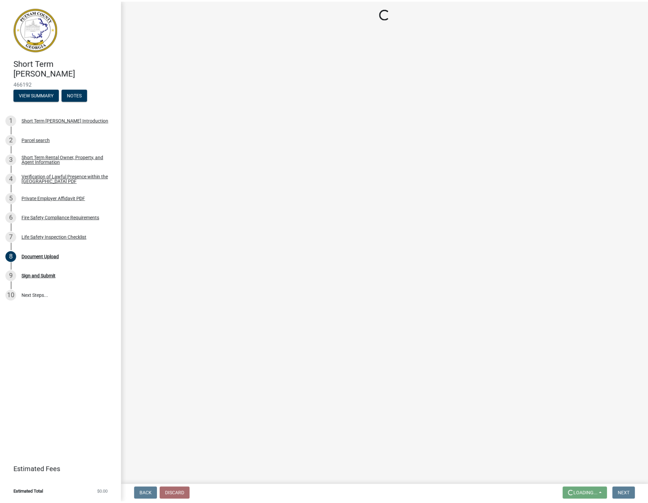
scroll to position [0, 0]
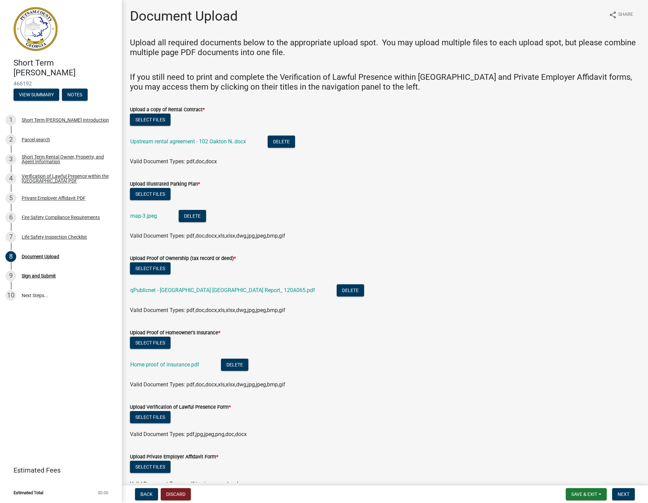
click at [554, 108] on div "Upload a copy of Rental Contract *" at bounding box center [385, 110] width 510 height 8
click at [584, 358] on li "Home proof of insurance.pdf Delete" at bounding box center [385, 366] width 510 height 25
click at [595, 246] on form "Upload Proof of Ownership (tax record or deed) * Select files qPublicnet - [GEO…" at bounding box center [385, 280] width 510 height 68
